Goal: Check status: Check status

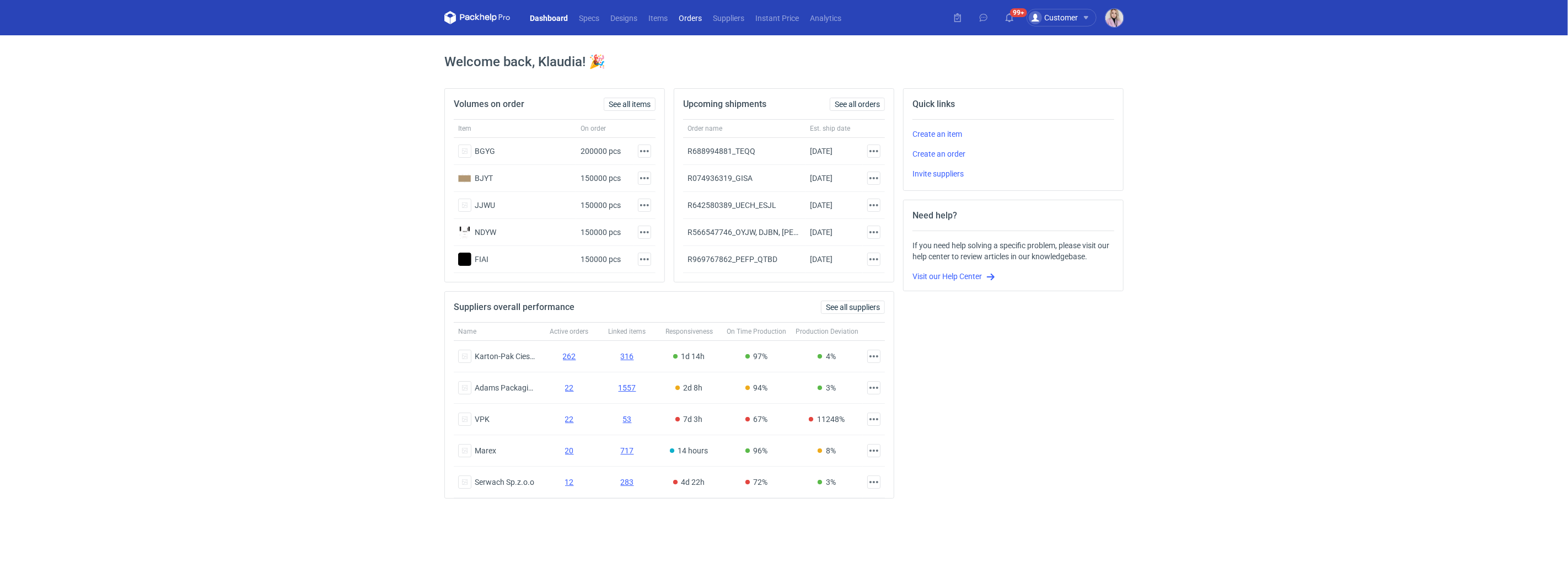
click at [691, 15] on link "Orders" at bounding box center [690, 18] width 34 height 13
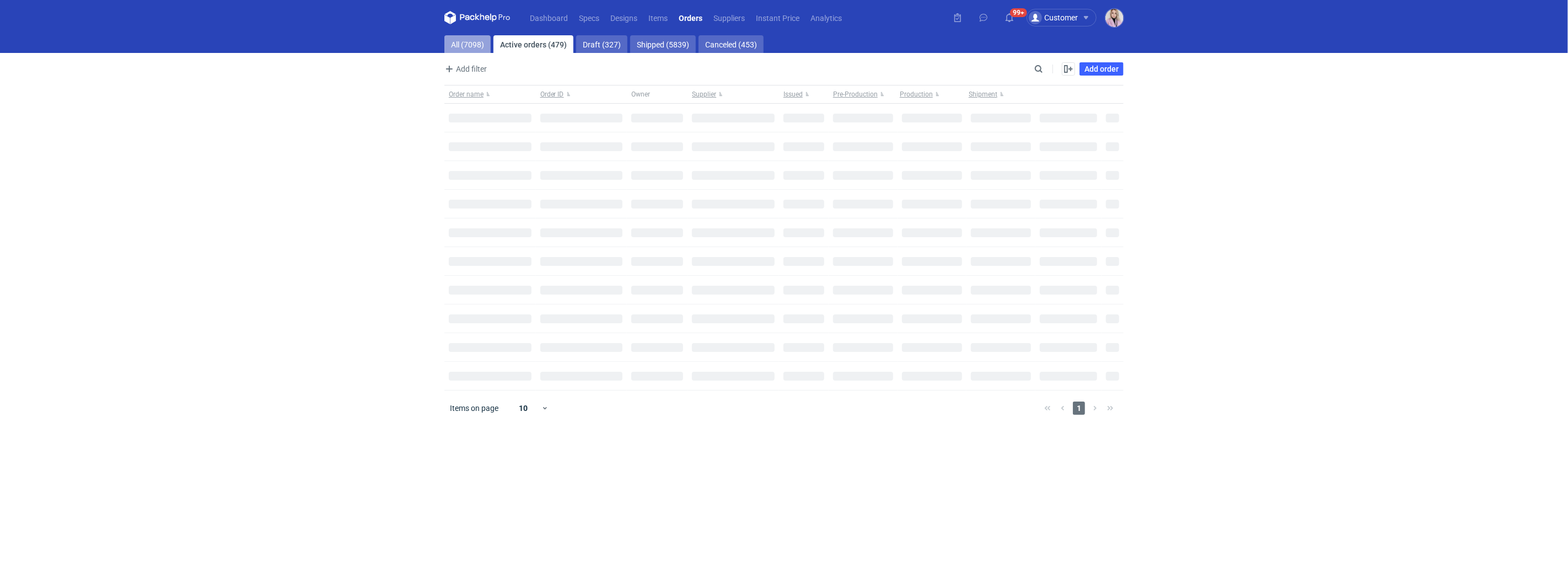
click at [477, 50] on link "All (7098)" at bounding box center [467, 44] width 46 height 18
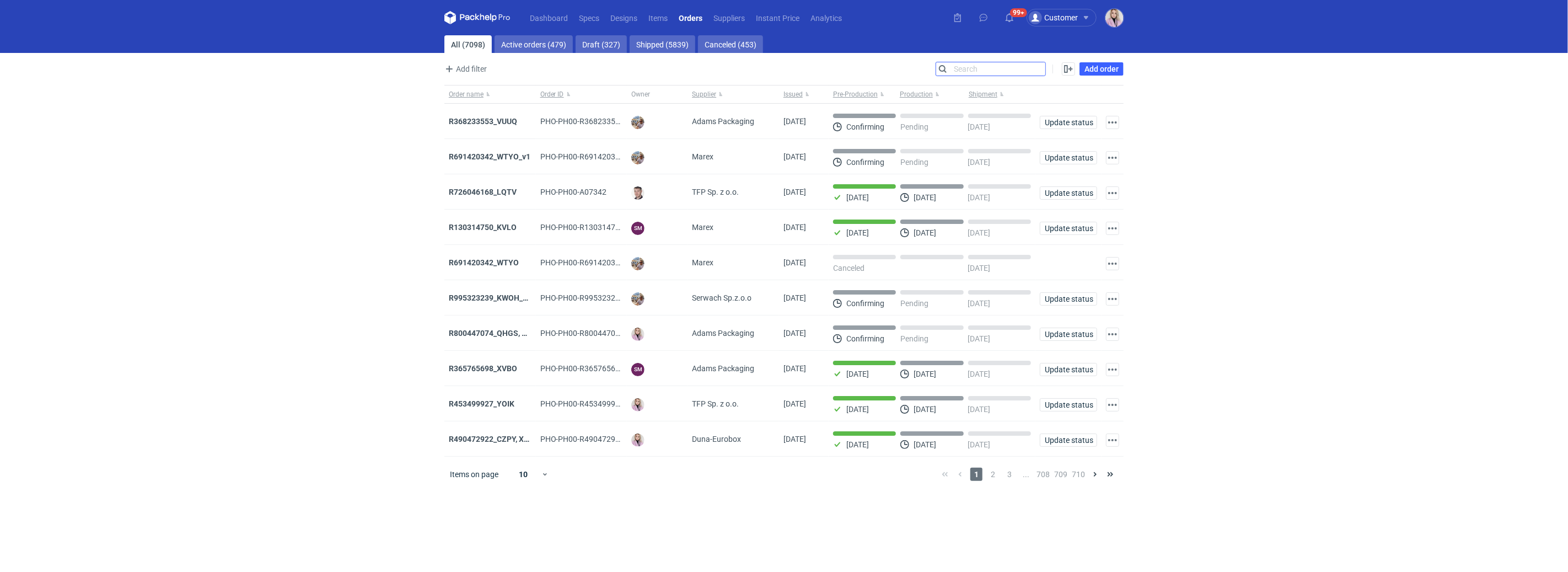
click at [1034, 71] on input "Search" at bounding box center [990, 69] width 109 height 13
click at [1034, 71] on input "Search" at bounding box center [990, 69] width 109 height 13
paste input "AZGB"
type input "AZGB"
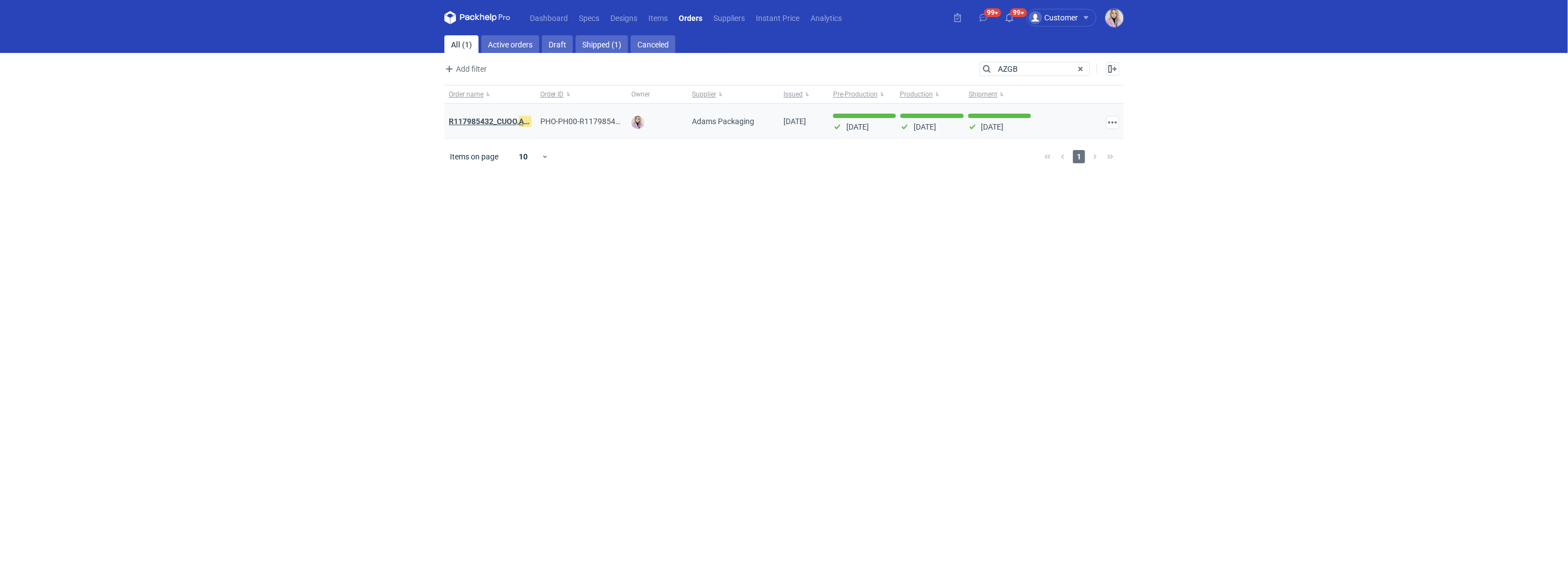
click at [506, 122] on strong "R117985432_CUOO, AZGB , OQAV" at bounding box center [505, 121] width 114 height 12
